Goal: Task Accomplishment & Management: Complete application form

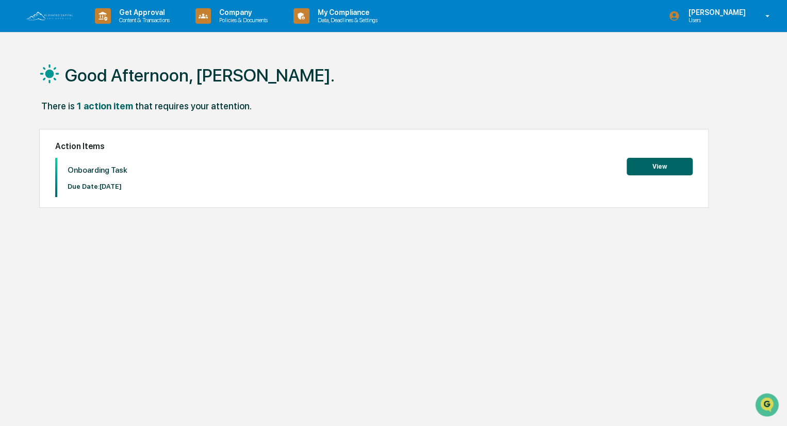
click at [654, 162] on button "View" at bounding box center [659, 167] width 66 height 18
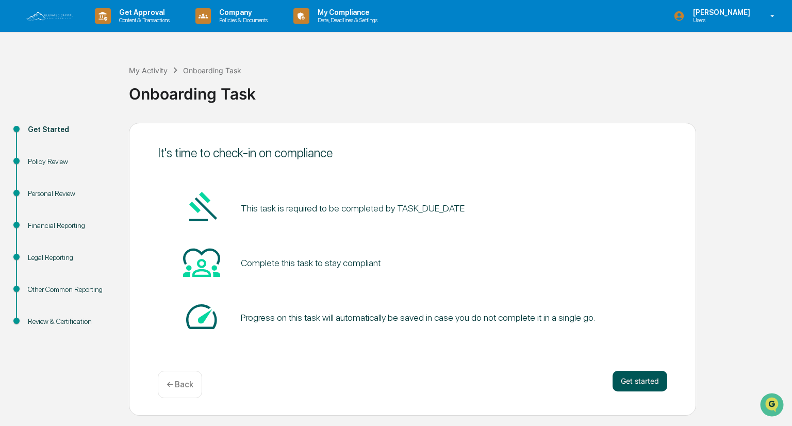
click at [638, 385] on button "Get started" at bounding box center [639, 381] width 55 height 21
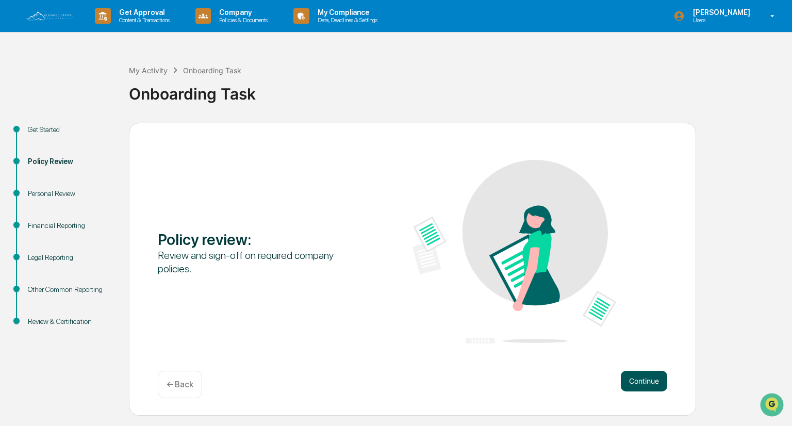
click at [638, 378] on button "Continue" at bounding box center [644, 381] width 46 height 21
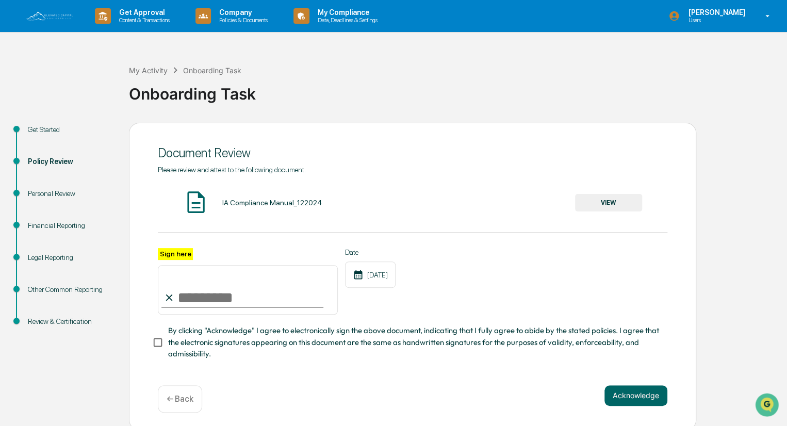
click at [184, 288] on input "Sign here" at bounding box center [248, 289] width 180 height 49
click at [212, 299] on input "Sign here" at bounding box center [248, 289] width 180 height 49
type input "**********"
click at [643, 396] on button "Acknowledge" at bounding box center [635, 395] width 63 height 21
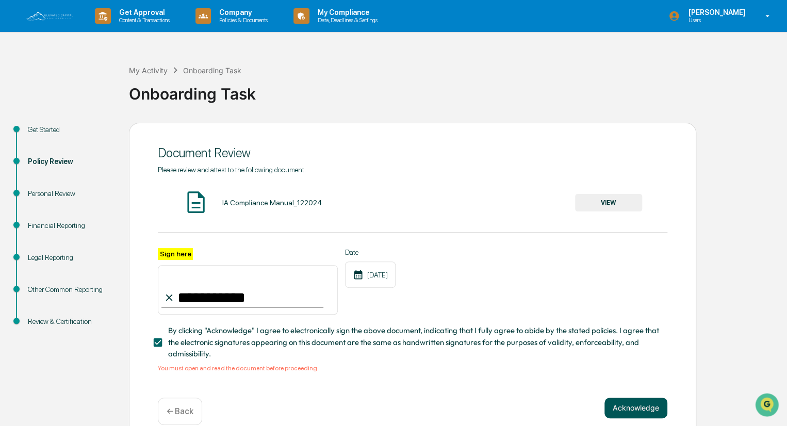
click at [640, 405] on button "Acknowledge" at bounding box center [635, 407] width 63 height 21
click at [612, 198] on button "VIEW" at bounding box center [608, 203] width 67 height 18
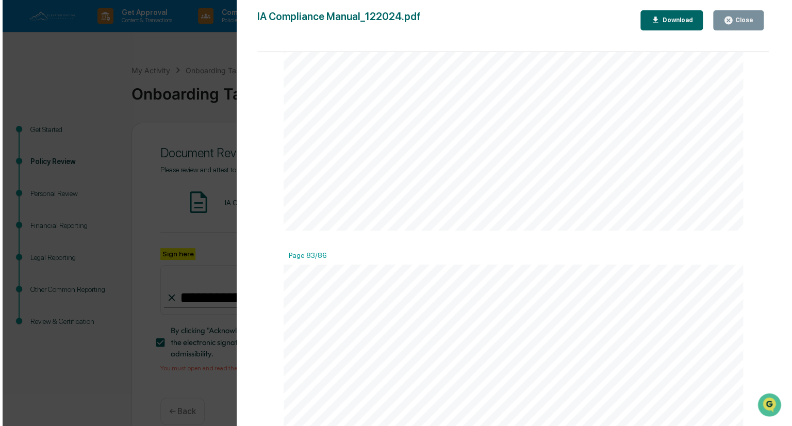
scroll to position [53692, 0]
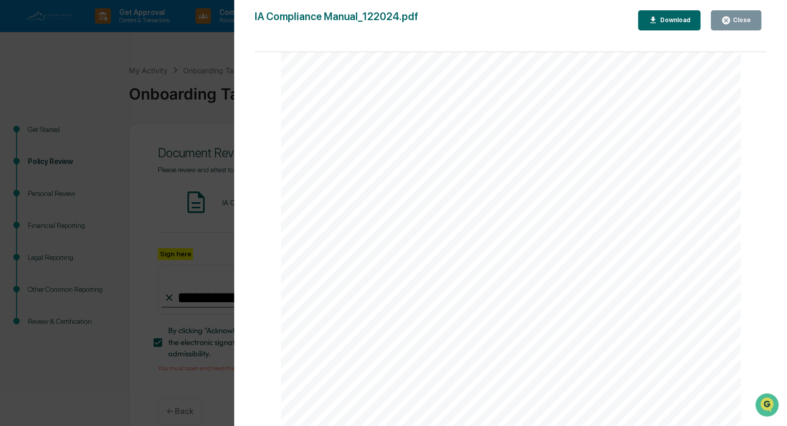
click at [726, 33] on div "IA Compliance Manual_122024.pdf Close Download Page 1/86 Elevated Capital Advis…" at bounding box center [510, 223] width 511 height 426
click at [736, 21] on div "Close" at bounding box center [740, 19] width 20 height 7
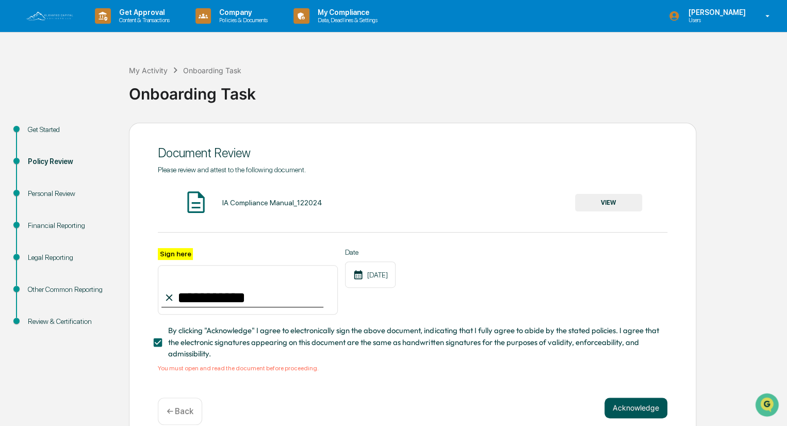
click at [635, 408] on button "Acknowledge" at bounding box center [635, 407] width 63 height 21
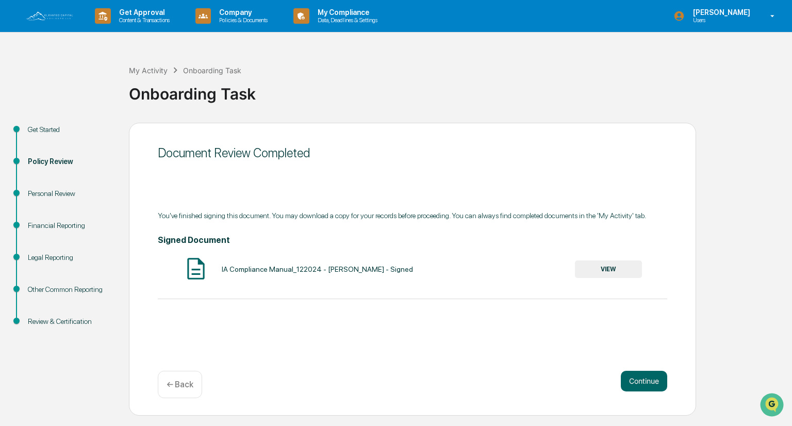
click at [609, 271] on button "VIEW" at bounding box center [608, 269] width 67 height 18
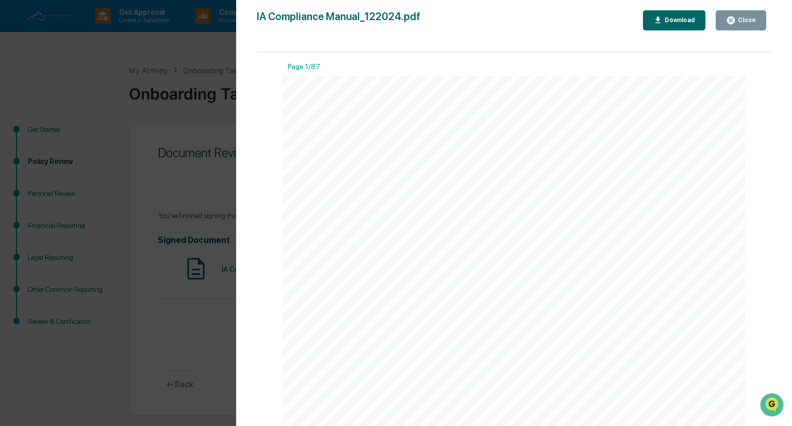
click at [686, 19] on div "Download" at bounding box center [678, 19] width 32 height 7
click at [750, 21] on div "Close" at bounding box center [746, 19] width 20 height 7
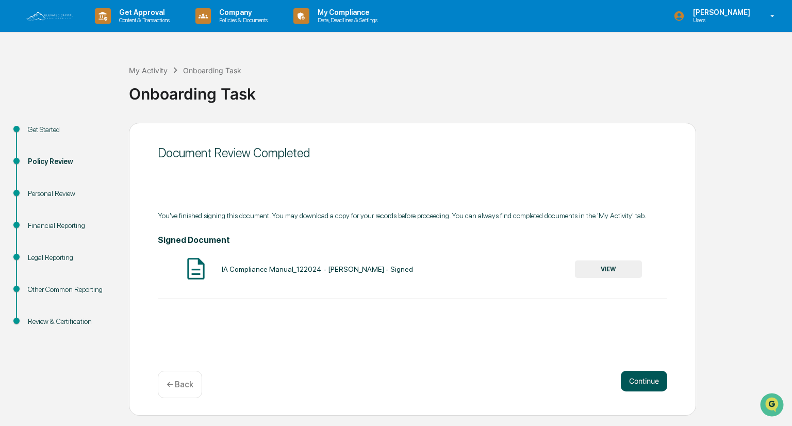
click at [637, 382] on button "Continue" at bounding box center [644, 381] width 46 height 21
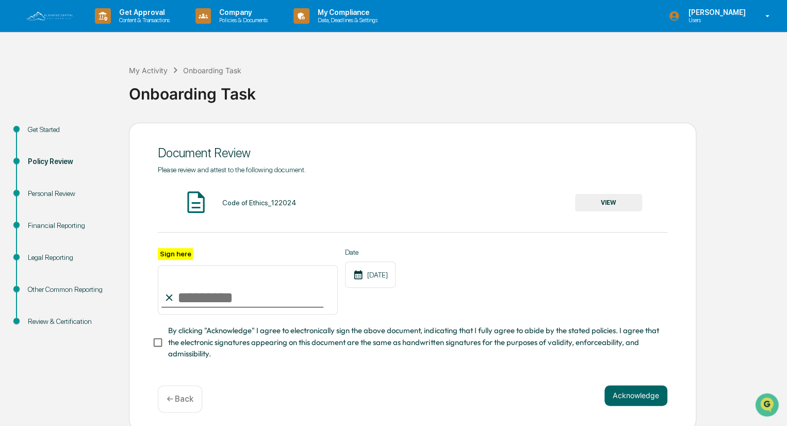
click at [604, 196] on button "VIEW" at bounding box center [608, 203] width 67 height 18
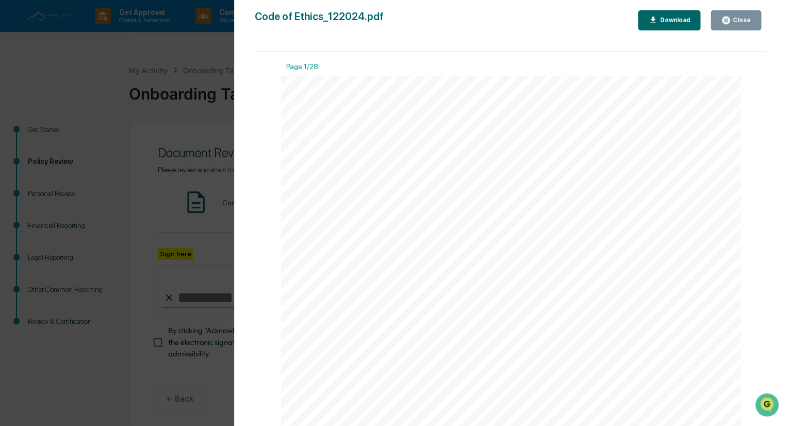
click at [670, 40] on div "Code of Ethics_122024.pdf Close Download Page 1/28 Elevated Capital Advisors, L…" at bounding box center [510, 223] width 511 height 426
click at [679, 21] on div "Download" at bounding box center [673, 19] width 32 height 7
click at [697, 66] on div "Page 1/28" at bounding box center [510, 68] width 459 height 13
click at [728, 18] on icon "button" at bounding box center [726, 20] width 8 height 8
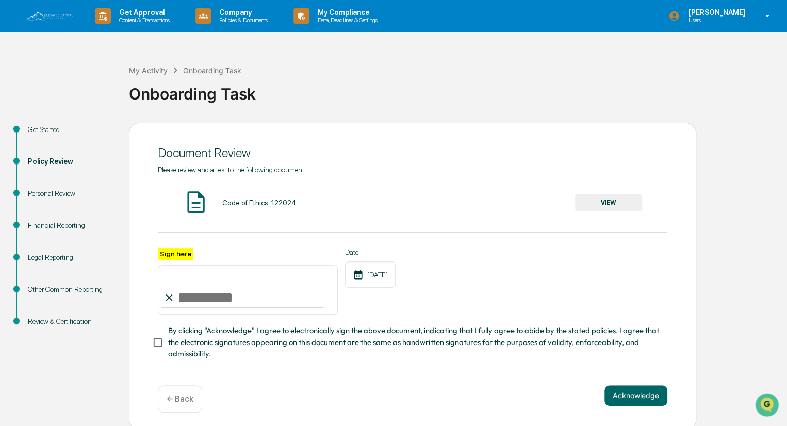
drag, startPoint x: 195, startPoint y: 283, endPoint x: 194, endPoint y: 278, distance: 5.4
click at [194, 278] on input "Sign here" at bounding box center [248, 289] width 180 height 49
type input "**********"
click at [625, 392] on button "Acknowledge" at bounding box center [635, 395] width 63 height 21
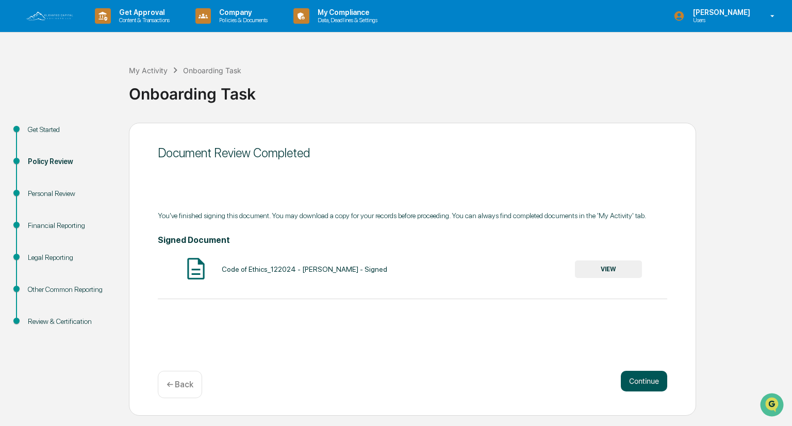
click at [639, 381] on button "Continue" at bounding box center [644, 381] width 46 height 21
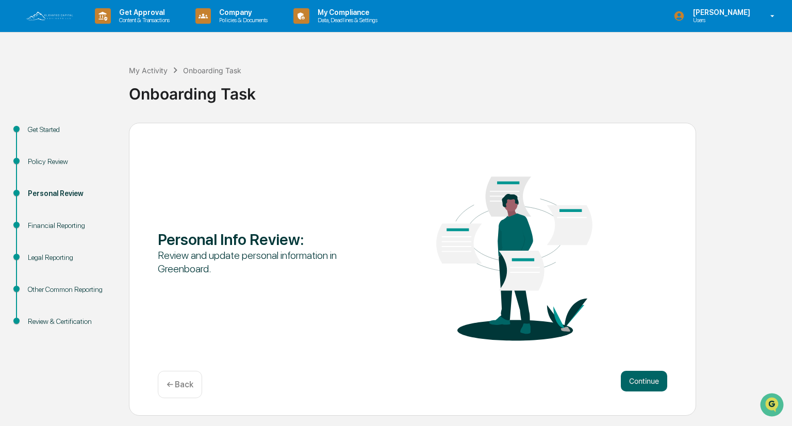
drag, startPoint x: 641, startPoint y: 377, endPoint x: 648, endPoint y: 368, distance: 11.4
click at [648, 368] on div "Personal Info Review : Review and update personal information in Greenboard. Co…" at bounding box center [412, 269] width 567 height 293
click at [647, 383] on button "Continue" at bounding box center [644, 381] width 46 height 21
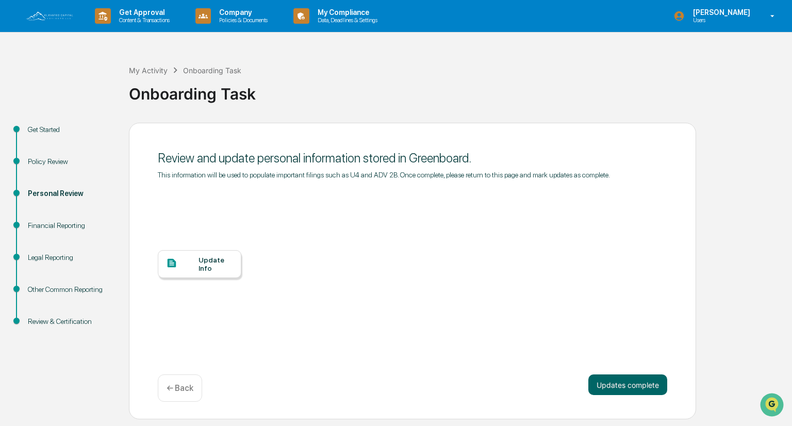
click at [208, 264] on div "Update Info" at bounding box center [215, 264] width 35 height 16
click at [602, 382] on button "Updates complete" at bounding box center [627, 384] width 79 height 21
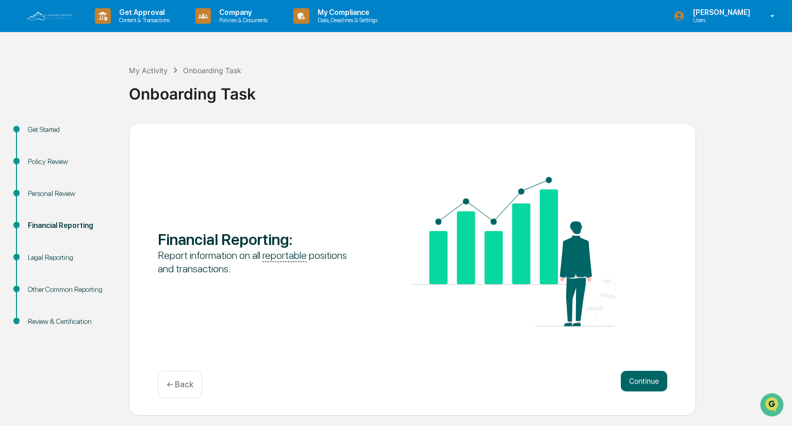
drag, startPoint x: 639, startPoint y: 382, endPoint x: 639, endPoint y: 370, distance: 12.4
click at [639, 370] on div "Financial Reporting : Report information on all reportable positions and transa…" at bounding box center [412, 269] width 567 height 293
click at [643, 376] on button "Continue" at bounding box center [644, 381] width 46 height 21
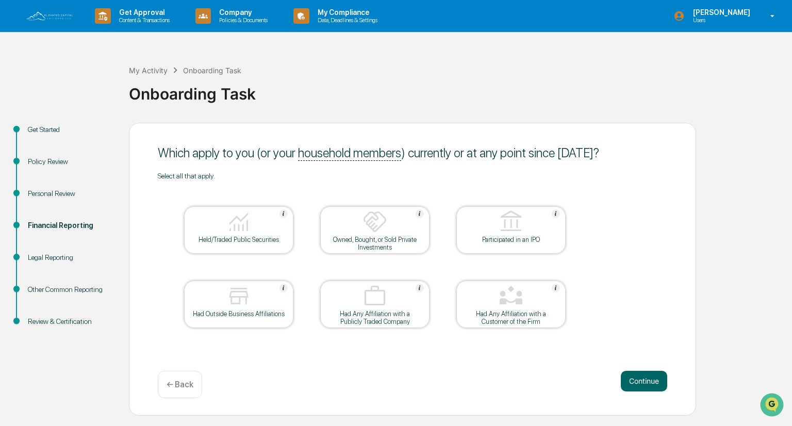
click at [234, 220] on img at bounding box center [238, 221] width 25 height 25
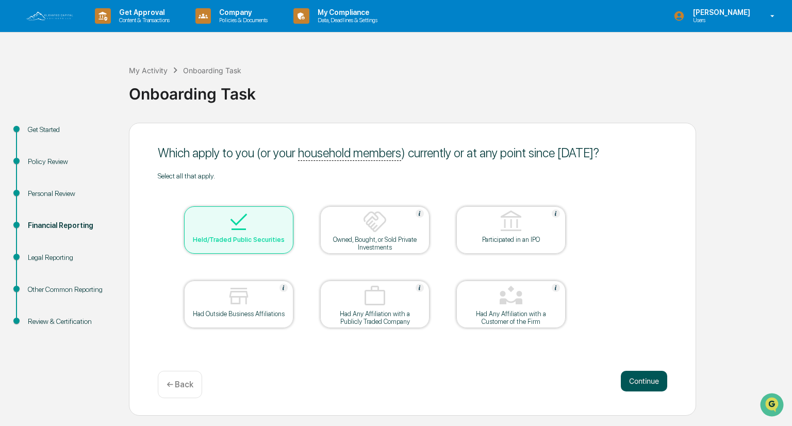
click at [640, 379] on button "Continue" at bounding box center [644, 381] width 46 height 21
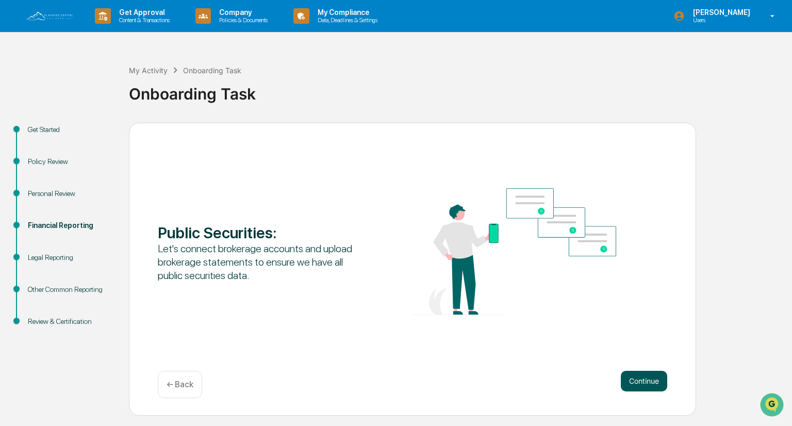
click at [640, 379] on button "Continue" at bounding box center [644, 381] width 46 height 21
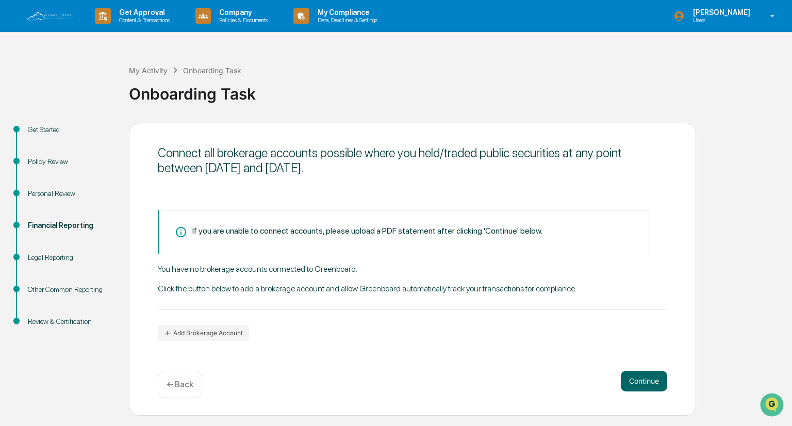
click at [181, 379] on p "← Back" at bounding box center [180, 384] width 27 height 10
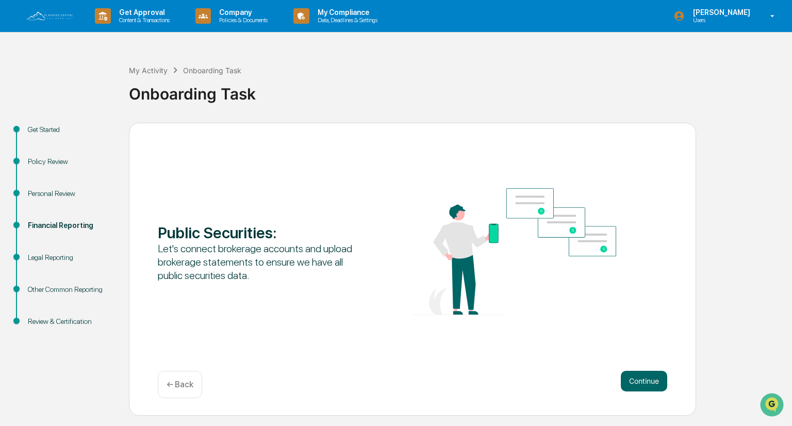
click at [181, 379] on p "← Back" at bounding box center [180, 384] width 27 height 10
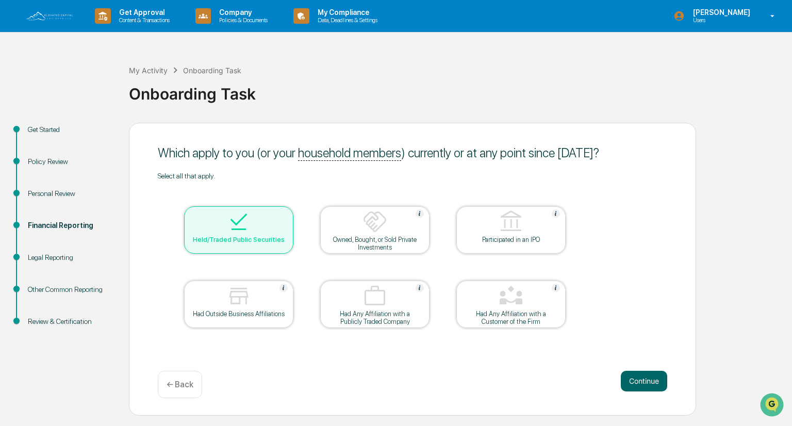
click at [235, 229] on img at bounding box center [238, 221] width 25 height 25
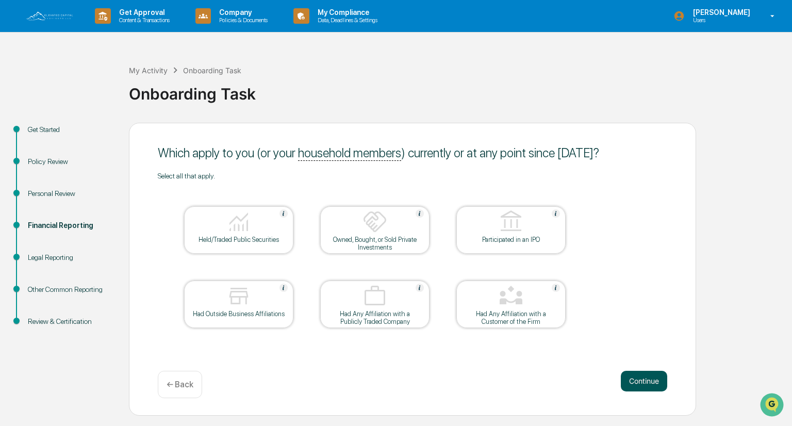
click at [643, 380] on button "Continue" at bounding box center [644, 381] width 46 height 21
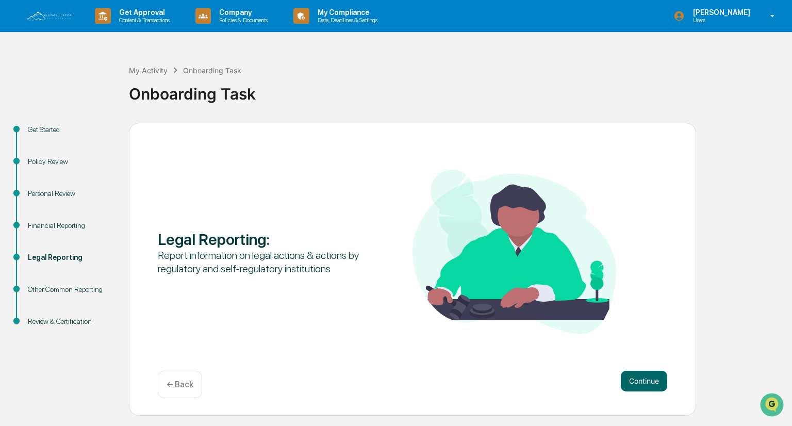
click at [643, 380] on button "Continue" at bounding box center [644, 381] width 46 height 21
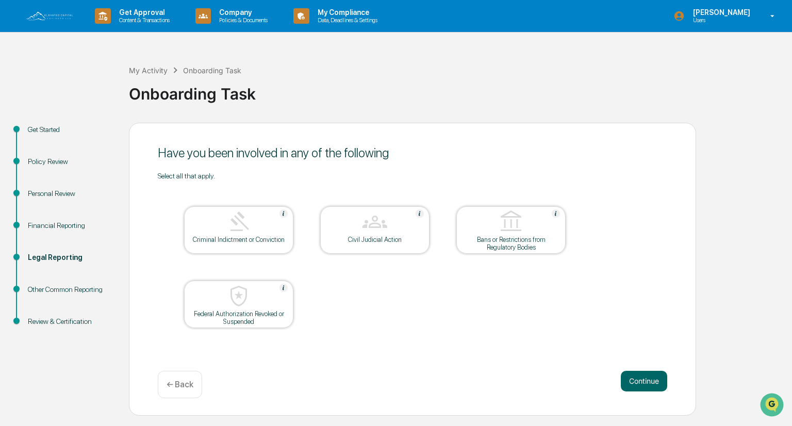
click at [643, 380] on button "Continue" at bounding box center [644, 381] width 46 height 21
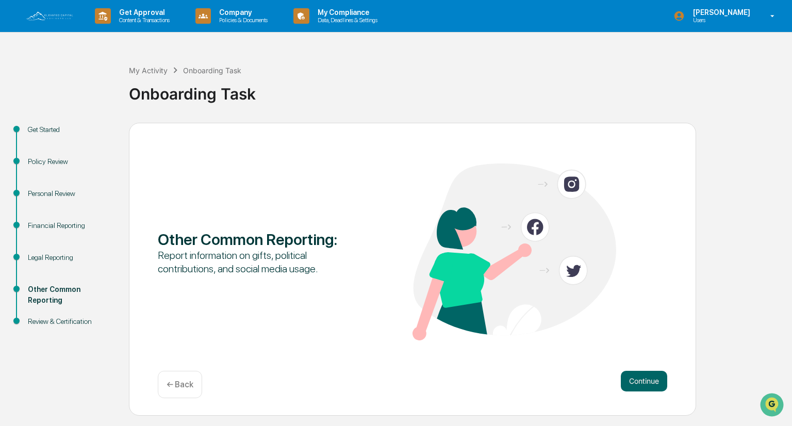
click at [643, 380] on button "Continue" at bounding box center [644, 381] width 46 height 21
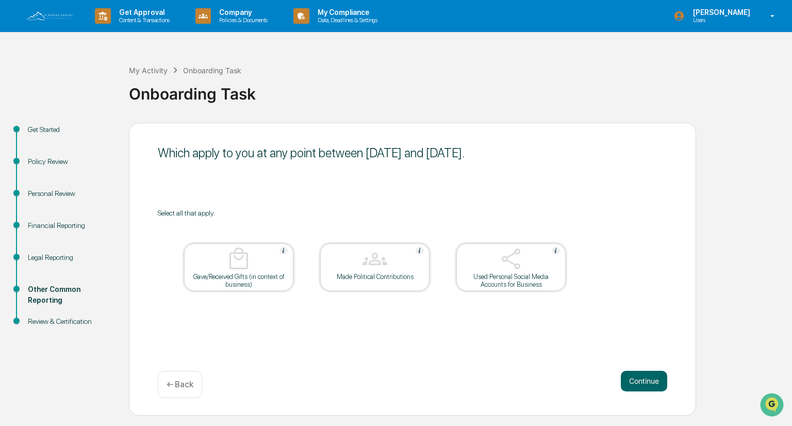
click at [643, 380] on button "Continue" at bounding box center [644, 381] width 46 height 21
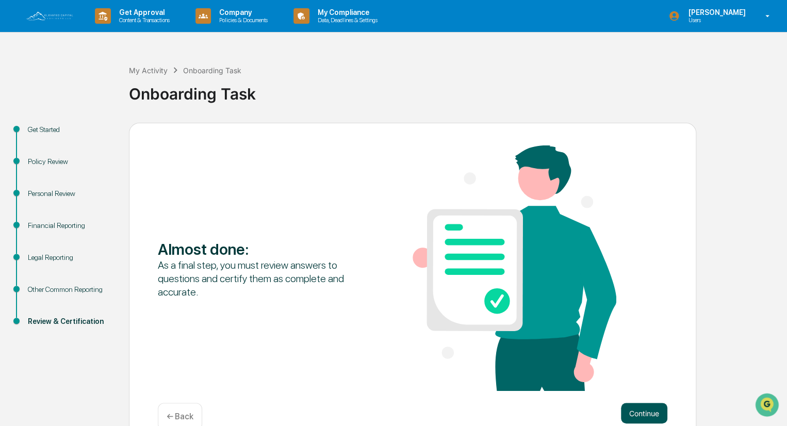
click at [644, 412] on button "Continue" at bounding box center [644, 413] width 46 height 21
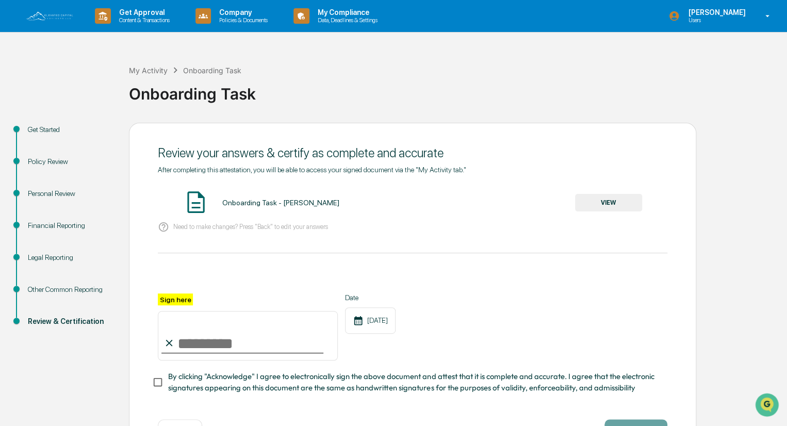
click at [190, 341] on input "Sign here" at bounding box center [248, 335] width 180 height 49
type input "**********"
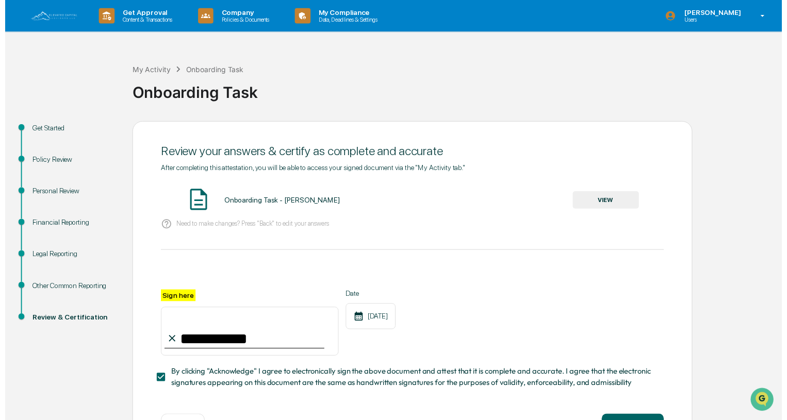
scroll to position [42, 0]
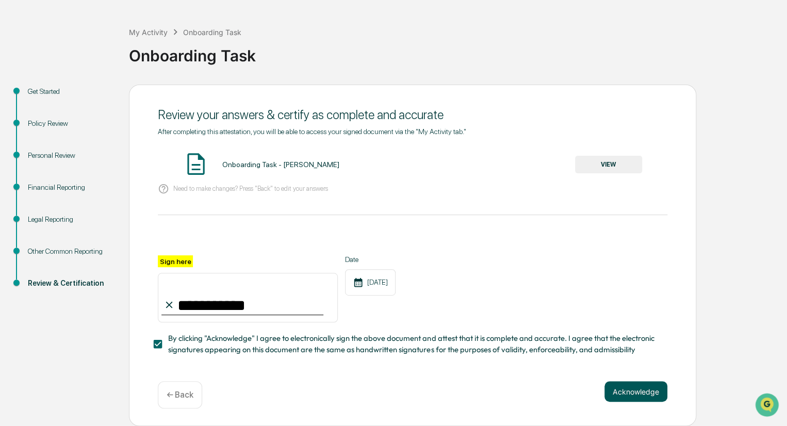
click at [621, 392] on button "Acknowledge" at bounding box center [635, 391] width 63 height 21
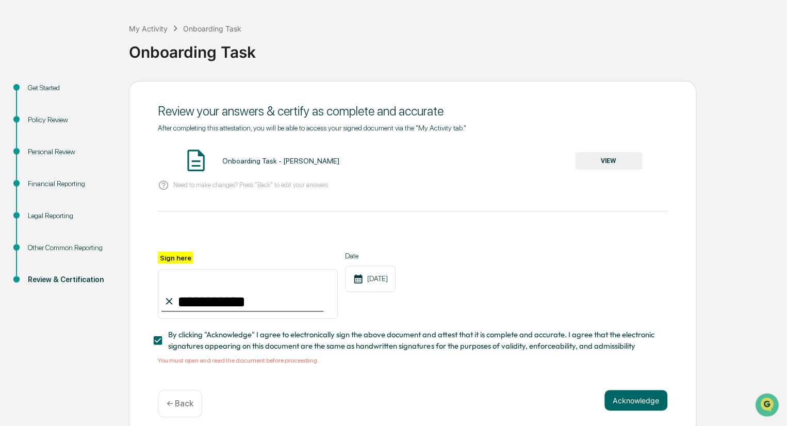
click at [601, 154] on button "VIEW" at bounding box center [608, 161] width 67 height 18
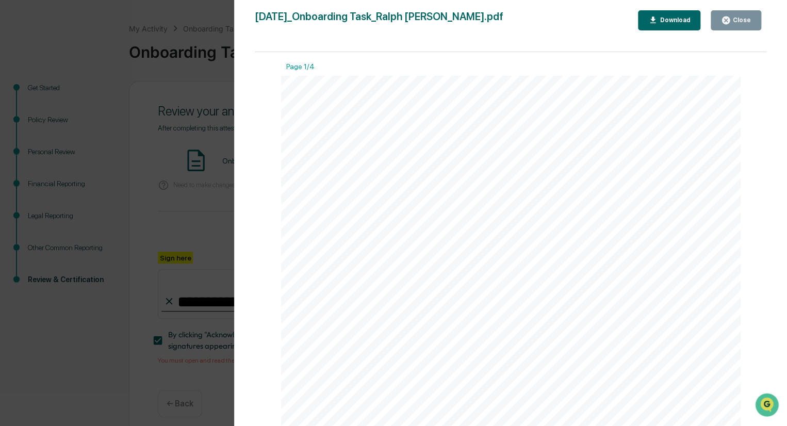
click at [736, 20] on div "Close" at bounding box center [740, 19] width 20 height 7
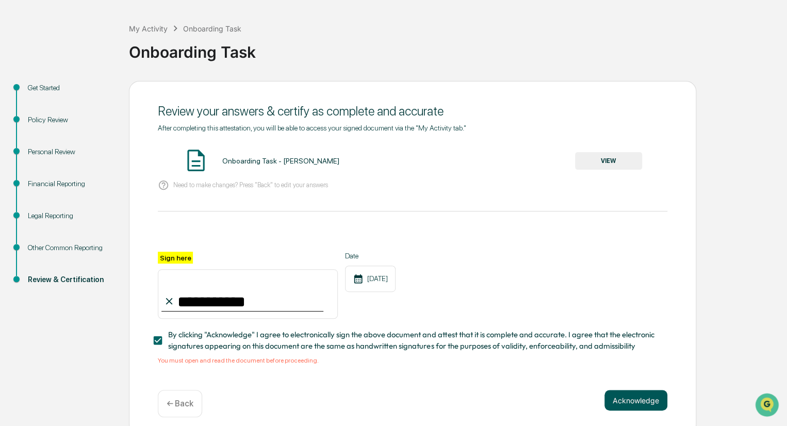
click at [637, 404] on button "Acknowledge" at bounding box center [635, 400] width 63 height 21
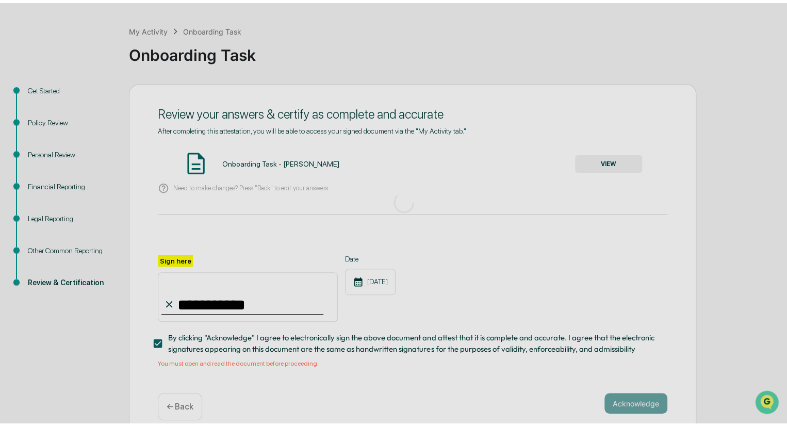
scroll to position [0, 0]
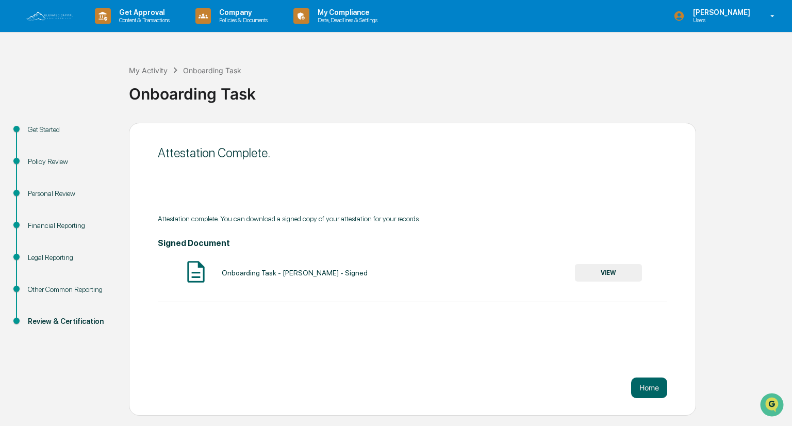
click at [613, 271] on button "VIEW" at bounding box center [608, 273] width 67 height 18
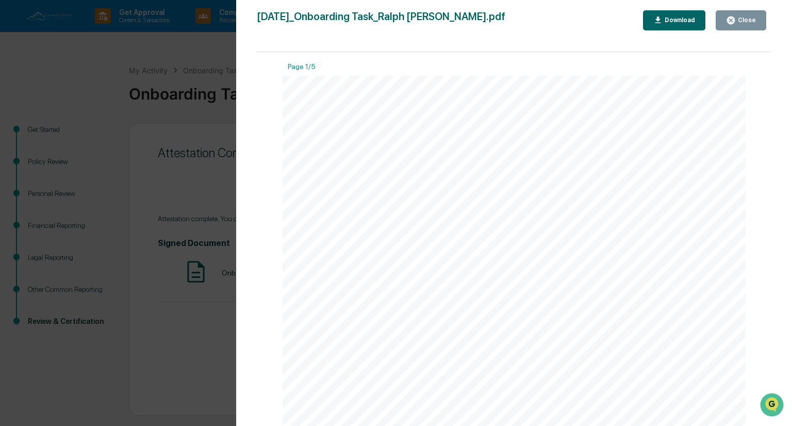
click at [679, 16] on div "Download" at bounding box center [678, 19] width 32 height 7
click at [214, 120] on div "Version History 09/11/2025, 07:54 PM Ralph Horne 2025-09-11_Onboarding Task_Ral…" at bounding box center [396, 213] width 792 height 426
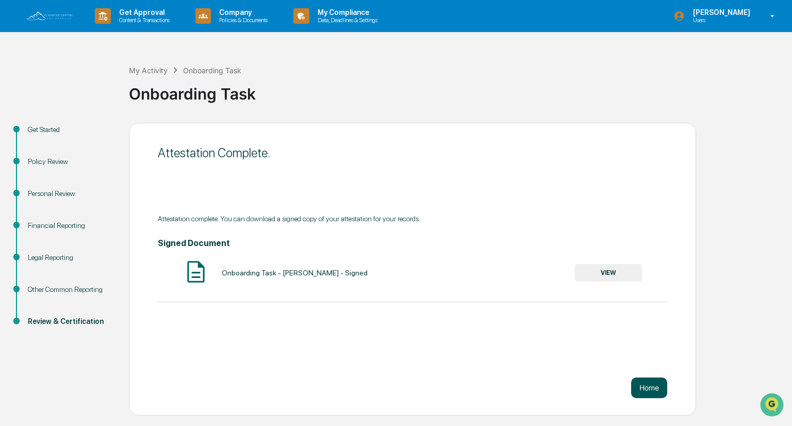
click at [647, 382] on button "Home" at bounding box center [649, 387] width 36 height 21
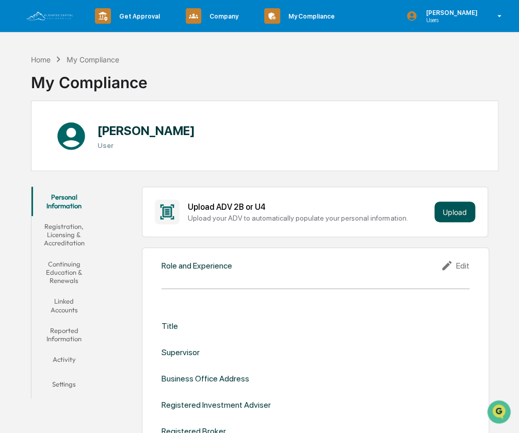
click at [456, 212] on button "Upload" at bounding box center [454, 212] width 41 height 21
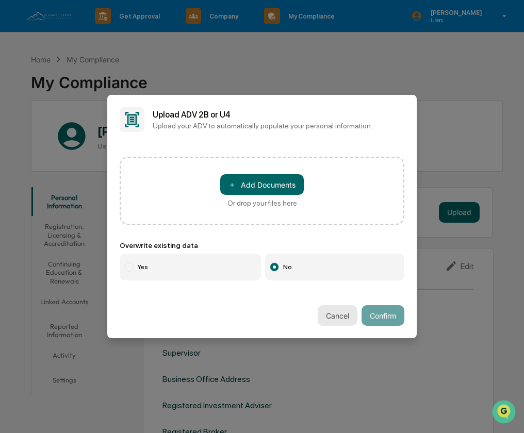
click at [333, 319] on button "Cancel" at bounding box center [338, 315] width 40 height 21
